Goal: Information Seeking & Learning: Understand process/instructions

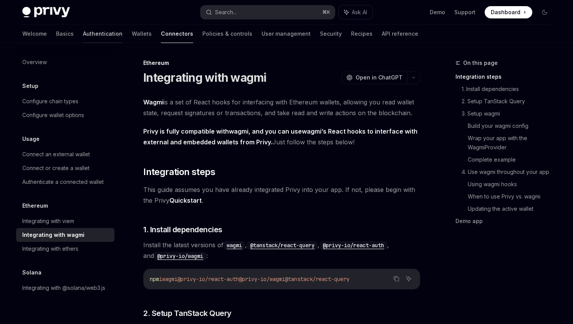
click at [83, 35] on link "Authentication" at bounding box center [103, 34] width 40 height 18
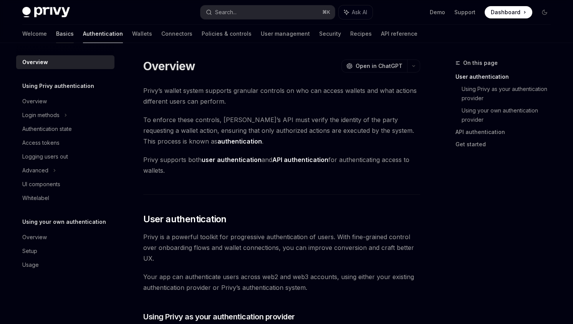
click at [56, 34] on link "Basics" at bounding box center [65, 34] width 18 height 18
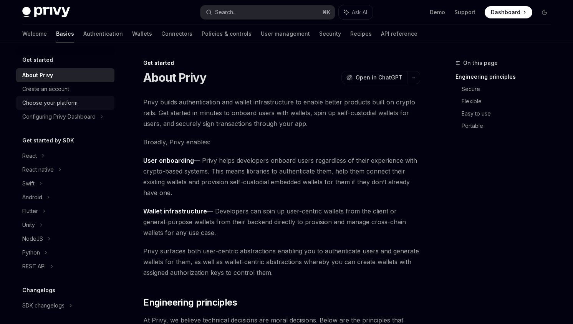
click at [54, 102] on div "Choose your platform" at bounding box center [49, 102] width 55 height 9
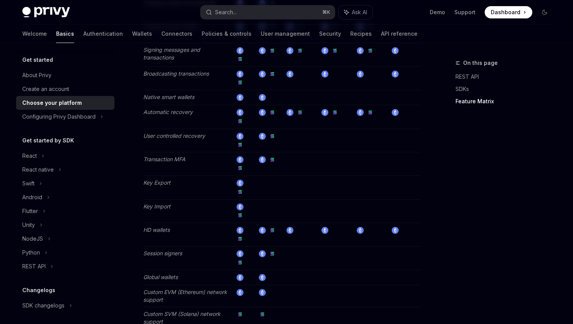
scroll to position [1322, 0]
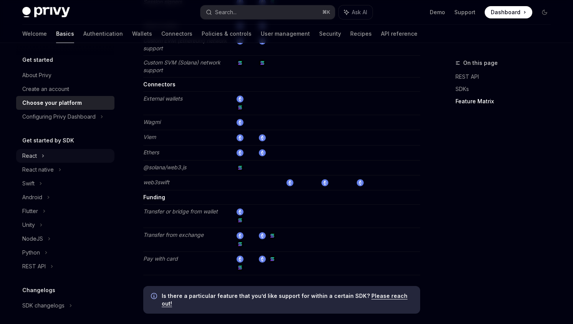
click at [33, 155] on div "React" at bounding box center [29, 155] width 15 height 9
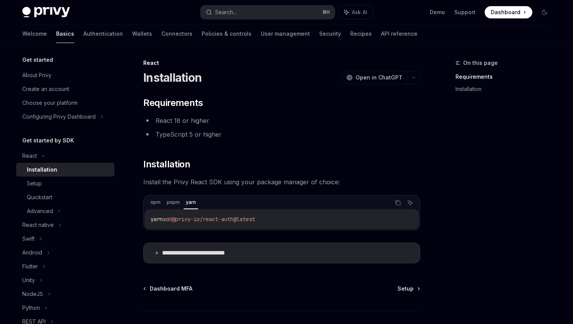
click at [47, 169] on div "Installation" at bounding box center [42, 169] width 30 height 9
click at [306, 161] on h2 "​ Installation" at bounding box center [281, 164] width 277 height 12
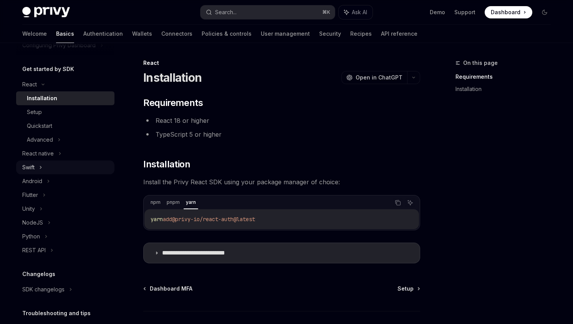
scroll to position [73, 0]
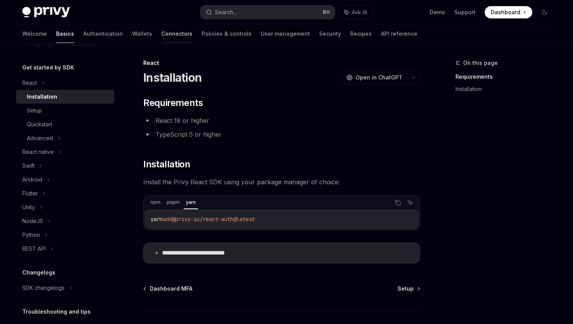
click at [161, 36] on link "Connectors" at bounding box center [176, 34] width 31 height 18
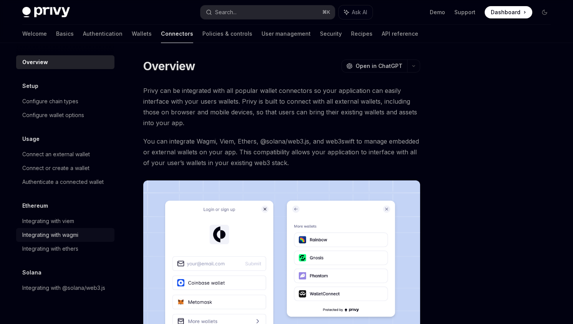
click at [66, 237] on div "Integrating with wagmi" at bounding box center [50, 234] width 56 height 9
type textarea "*"
